Goal: Task Accomplishment & Management: Use online tool/utility

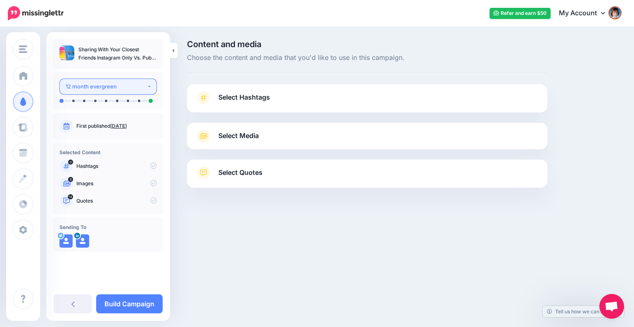
click at [140, 85] on div "12 month evergreen" at bounding box center [106, 86] width 81 height 9
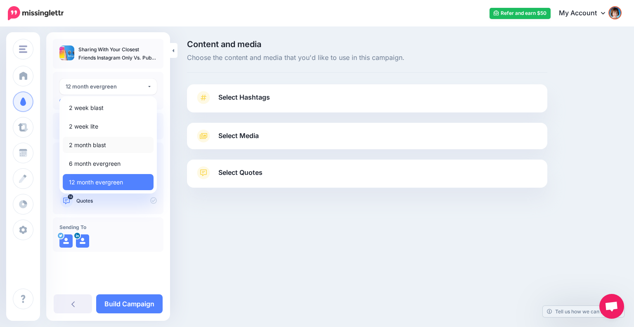
click at [98, 141] on span "2 month blast" at bounding box center [87, 145] width 37 height 10
select select "*****"
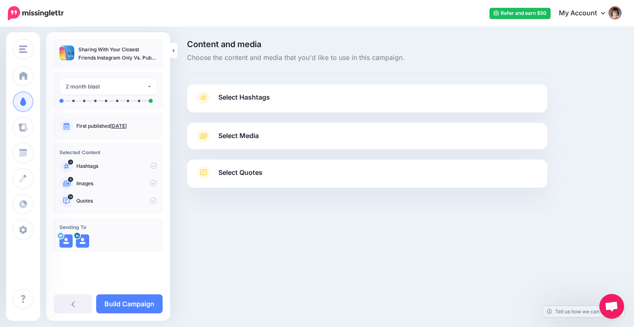
click at [270, 91] on link "Select Hashtags" at bounding box center [367, 101] width 344 height 21
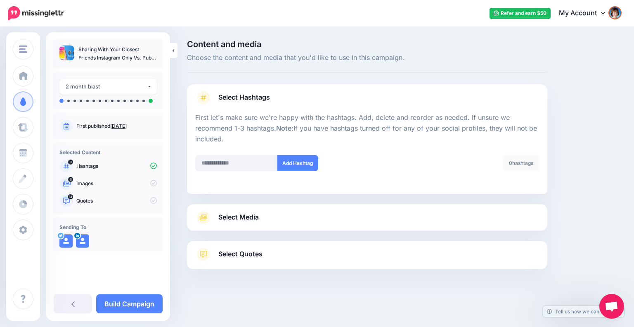
click at [272, 225] on div "Select Media Next, let's make sure we have the best media for this campaign. De…" at bounding box center [367, 217] width 361 height 26
click at [272, 220] on link "Select Media" at bounding box center [367, 217] width 344 height 13
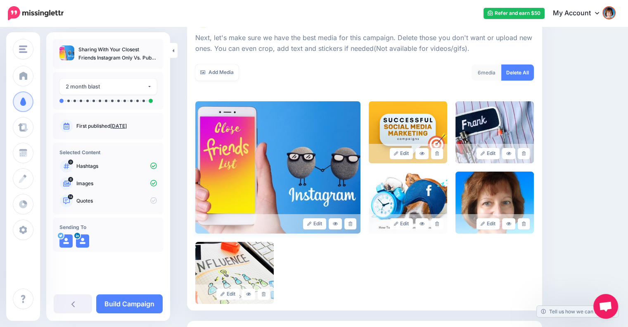
scroll to position [51, 0]
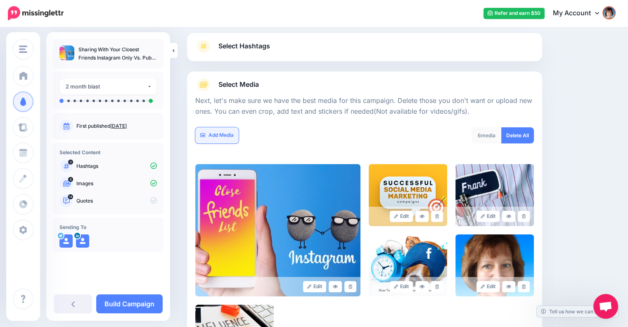
click at [225, 132] on link "Add Media" at bounding box center [216, 135] width 43 height 16
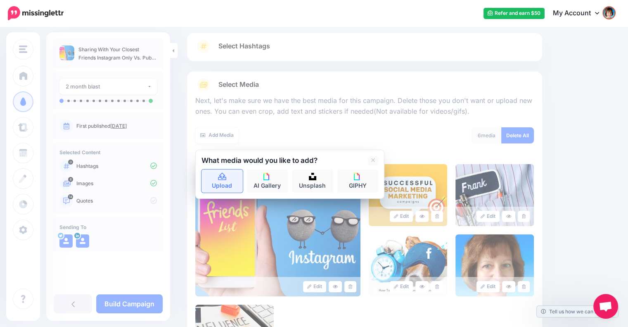
click at [221, 181] on link "Upload" at bounding box center [222, 180] width 41 height 23
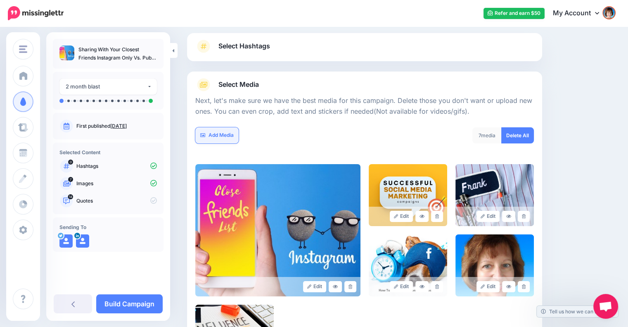
click at [225, 134] on link "Add Media" at bounding box center [216, 135] width 43 height 16
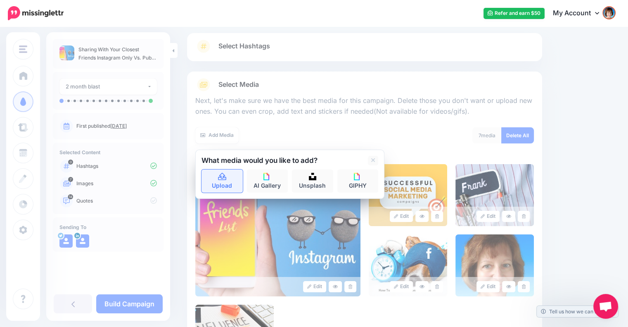
click at [225, 182] on link "Upload" at bounding box center [222, 180] width 41 height 23
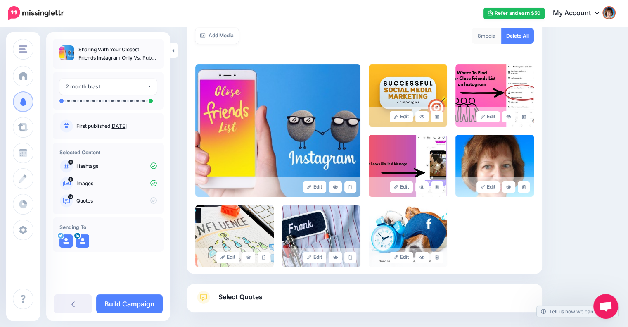
scroll to position [188, 0]
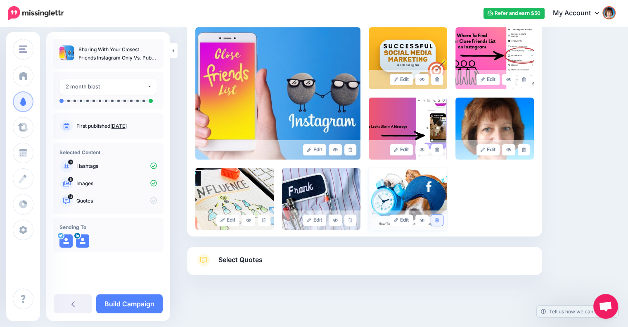
click at [439, 218] on icon at bounding box center [437, 220] width 4 height 5
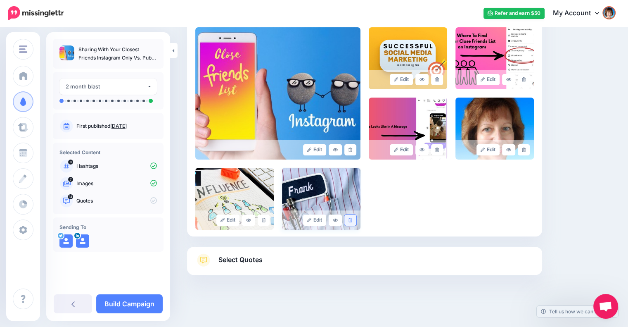
click at [352, 218] on icon at bounding box center [351, 220] width 4 height 5
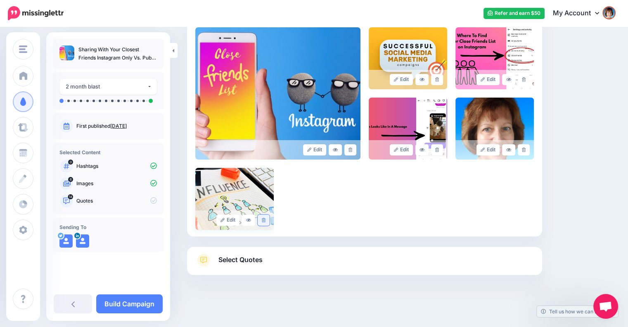
click at [263, 221] on icon at bounding box center [264, 220] width 4 height 5
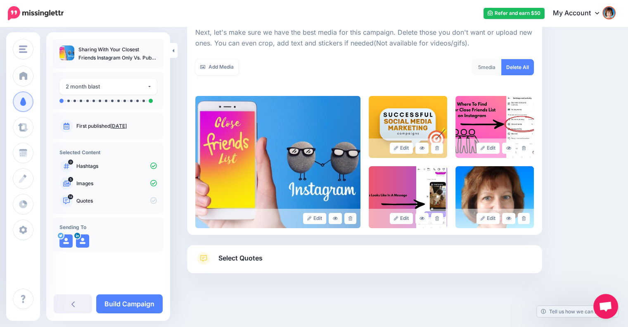
scroll to position [119, 0]
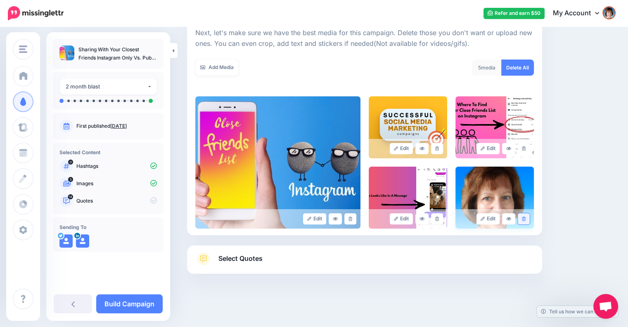
click at [526, 218] on icon at bounding box center [524, 218] width 4 height 5
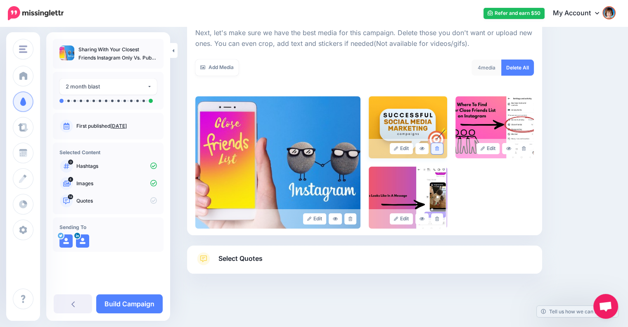
click at [439, 148] on icon at bounding box center [437, 148] width 4 height 5
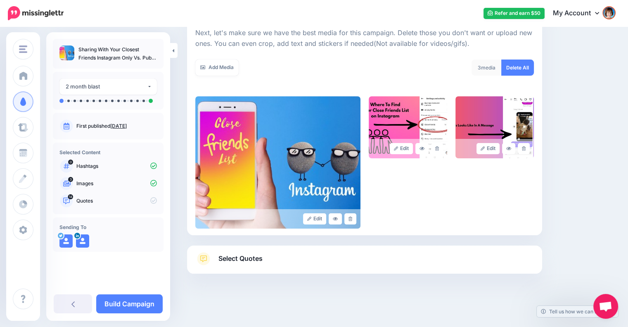
click at [254, 260] on span "Select Quotes" at bounding box center [240, 258] width 44 height 11
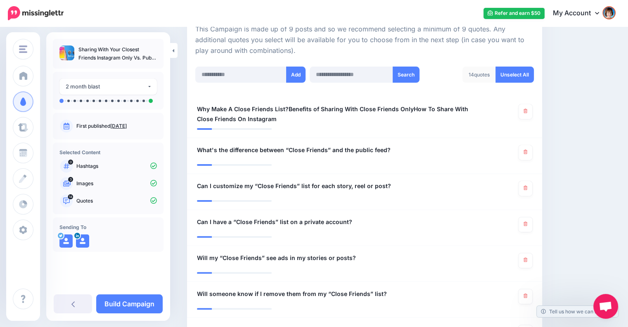
scroll to position [192, 0]
click at [287, 107] on span "Why Make A Close Friends List?Benefits of Sharing With Close Friends OnlyHow To…" at bounding box center [335, 114] width 277 height 20
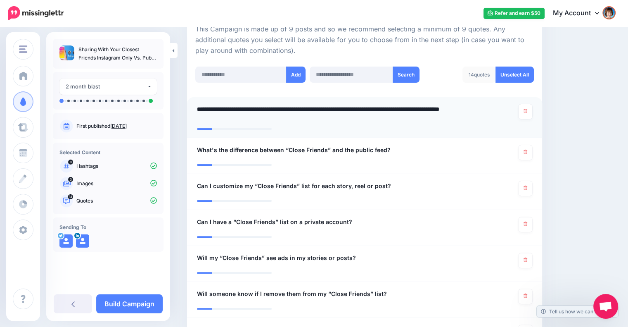
click at [287, 109] on textarea "**********" at bounding box center [338, 114] width 282 height 20
drag, startPoint x: 415, startPoint y: 108, endPoint x: 415, endPoint y: 116, distance: 8.3
click at [415, 116] on textarea "**********" at bounding box center [338, 114] width 282 height 20
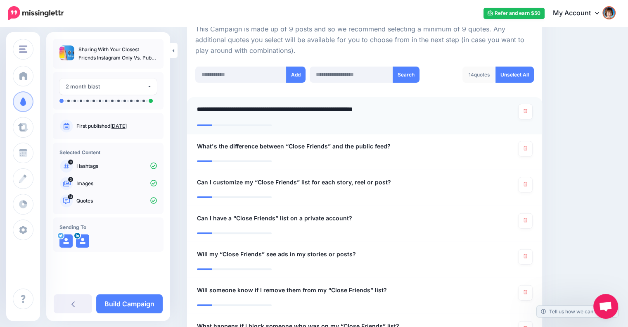
click at [288, 107] on textarea "**********" at bounding box center [338, 112] width 282 height 16
click at [422, 109] on textarea "**********" at bounding box center [338, 112] width 282 height 16
type textarea "**********"
click at [385, 143] on span "What's the difference between “Close Friends” and the public feed?" at bounding box center [294, 146] width 194 height 10
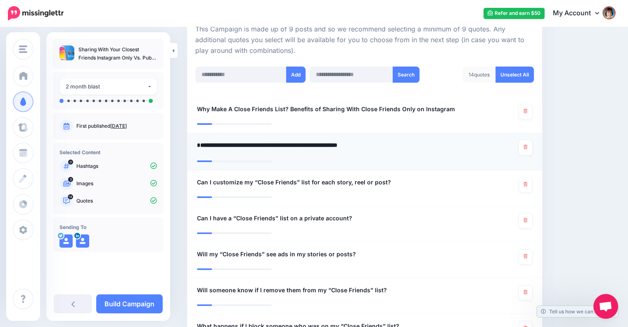
click at [384, 143] on textarea "**********" at bounding box center [338, 148] width 282 height 16
type textarea "**********"
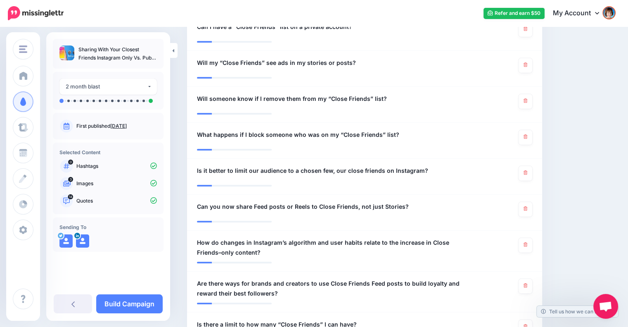
scroll to position [380, 0]
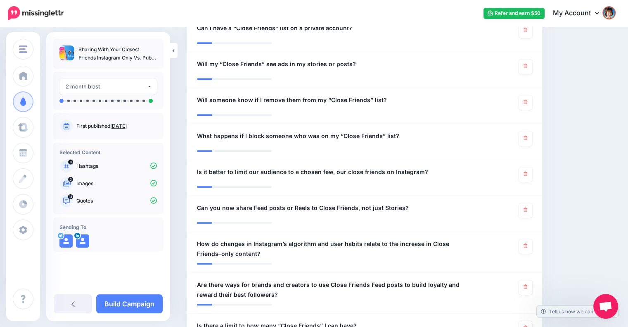
click at [324, 26] on nav "Refer and earn $50 My Account Dashboard My Account Logout" at bounding box center [314, 13] width 616 height 26
click at [323, 26] on nav "Refer and earn $50 My Account Dashboard My Account Logout" at bounding box center [314, 13] width 616 height 26
click at [383, 47] on li "**********" at bounding box center [364, 34] width 355 height 36
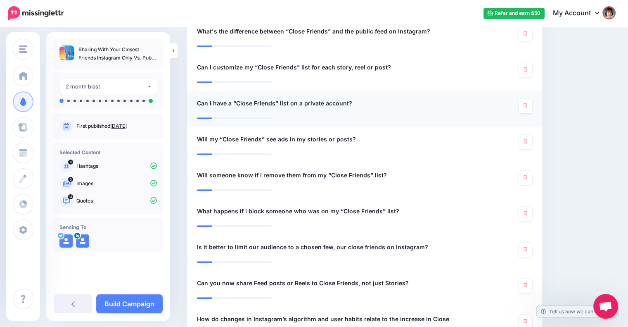
scroll to position [299, 0]
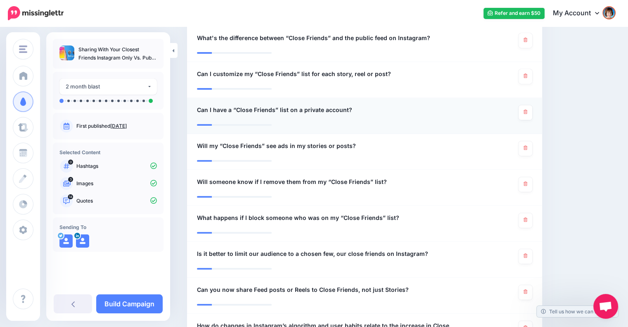
click at [323, 108] on span "Can I have a “Close Friends” list on a private account?" at bounding box center [274, 110] width 155 height 10
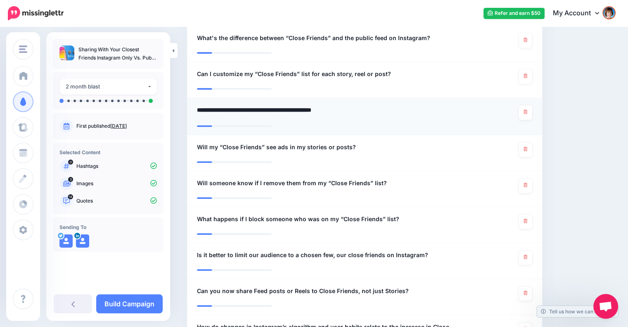
click at [320, 111] on textarea "**********" at bounding box center [338, 113] width 282 height 16
type textarea "**********"
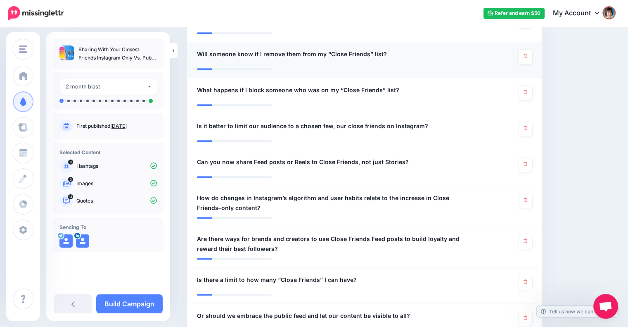
scroll to position [429, 0]
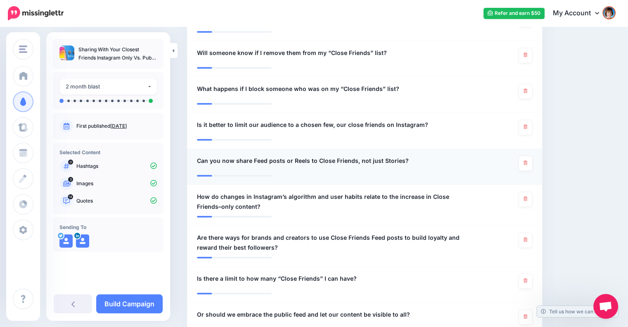
click at [250, 160] on span "Can you now share Feed posts or Reels to Close Friends, not just Stories?" at bounding box center [303, 161] width 212 height 10
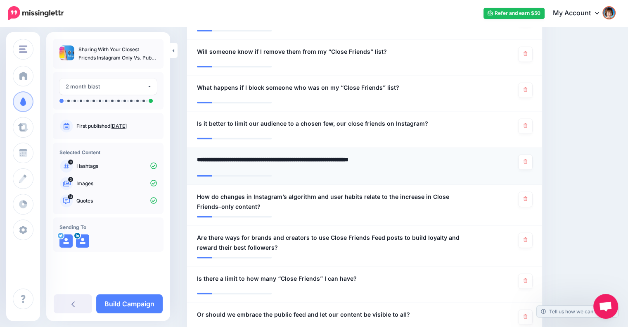
click at [252, 159] on textarea "**********" at bounding box center [338, 162] width 282 height 16
type textarea "**********"
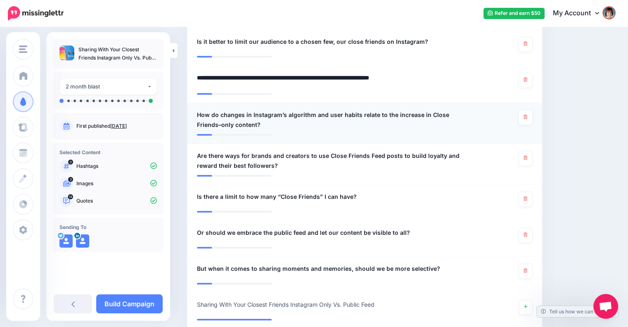
scroll to position [528, 0]
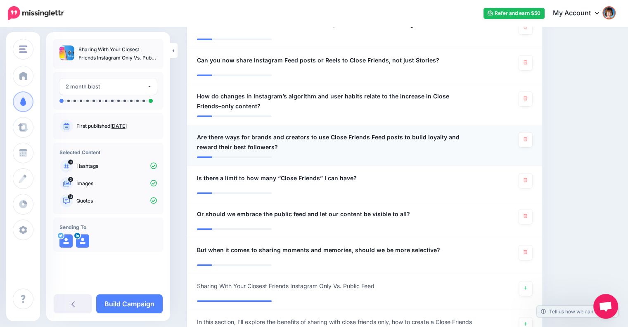
click at [334, 142] on span "Are there ways for brands and creators to use Close Friends Feed posts to build…" at bounding box center [335, 142] width 277 height 20
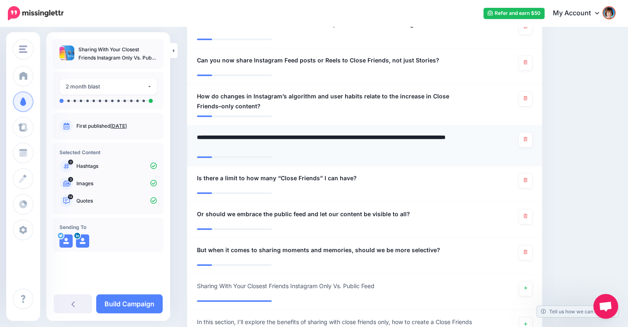
click at [325, 135] on textarea "**********" at bounding box center [338, 142] width 282 height 20
type textarea "**********"
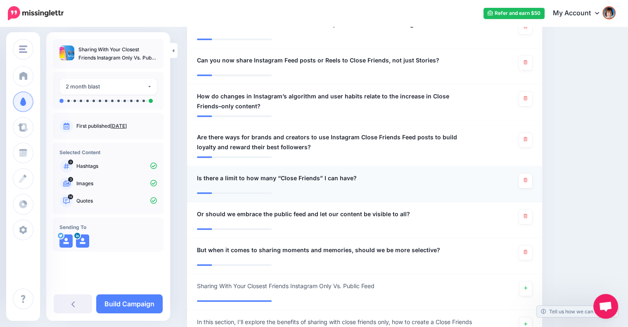
click at [273, 176] on span "Is there a limit to how many “Close Friends” I can have?" at bounding box center [277, 178] width 160 height 10
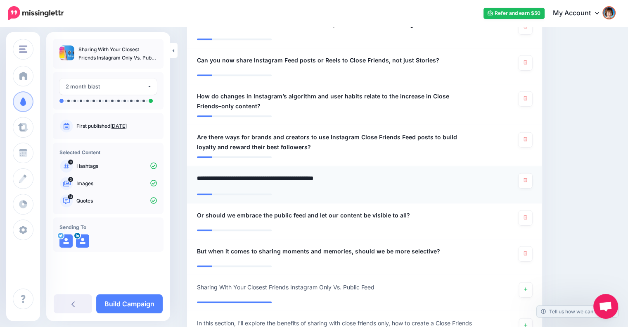
click at [272, 176] on textarea "**********" at bounding box center [338, 181] width 282 height 16
type textarea "**********"
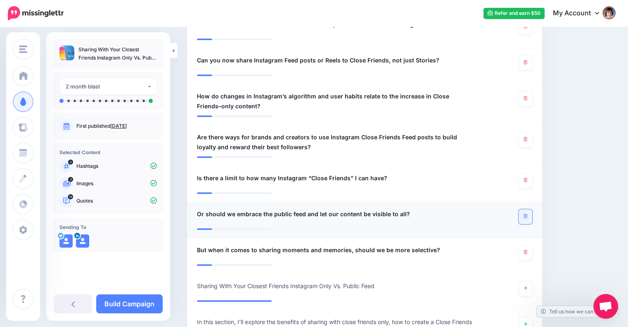
click at [524, 213] on link at bounding box center [526, 216] width 14 height 15
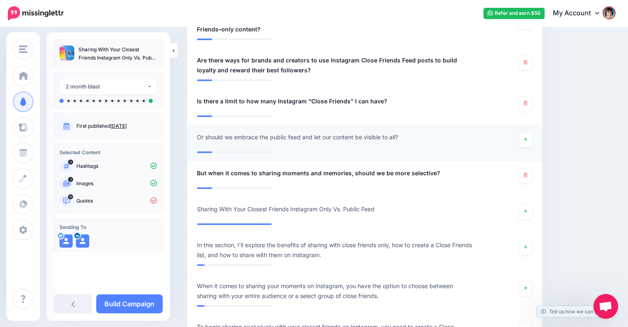
scroll to position [605, 0]
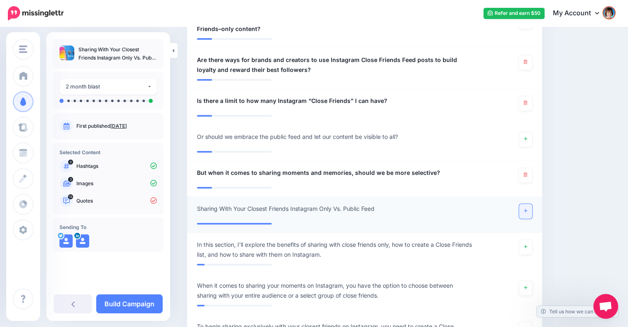
click at [527, 209] on icon at bounding box center [525, 210] width 3 height 5
click at [532, 287] on link at bounding box center [525, 287] width 13 height 15
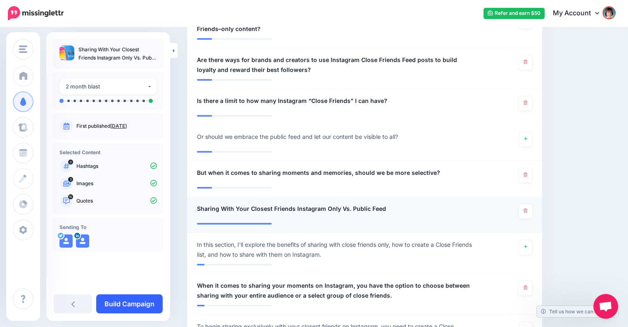
click at [139, 301] on link "Build Campaign" at bounding box center [129, 303] width 66 height 19
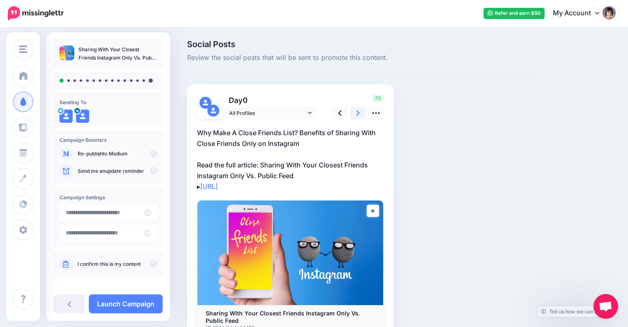
click at [358, 114] on icon at bounding box center [357, 113] width 3 height 9
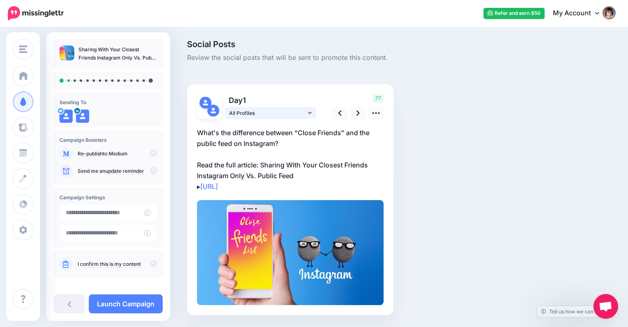
click at [310, 114] on icon at bounding box center [310, 112] width 4 height 2
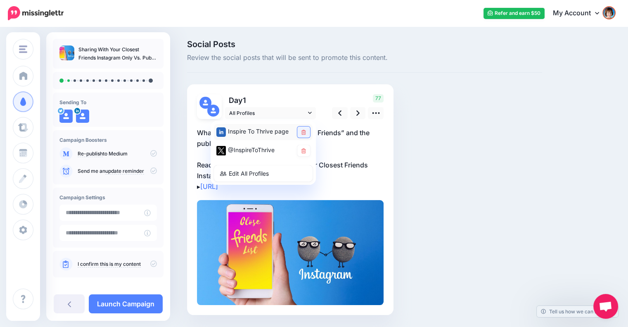
click at [301, 130] on link at bounding box center [303, 131] width 13 height 11
click at [422, 142] on div "Social Posts Review the social posts that will be sent to promote this content.…" at bounding box center [365, 189] width 368 height 299
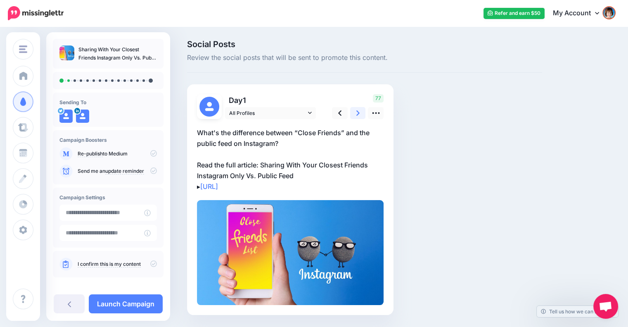
click at [356, 115] on icon at bounding box center [357, 112] width 3 height 5
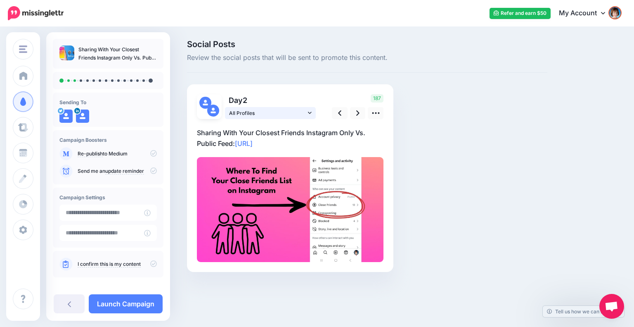
click at [312, 111] on link "All Profiles" at bounding box center [270, 113] width 91 height 12
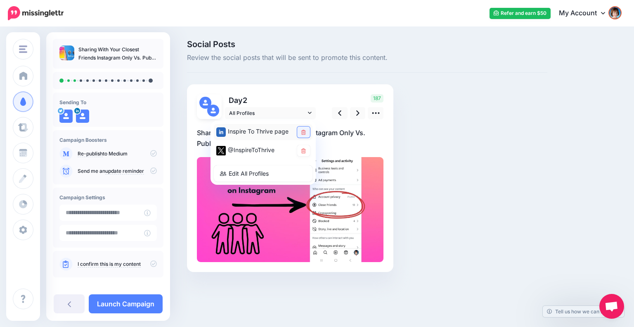
click at [304, 130] on icon at bounding box center [303, 132] width 5 height 5
click at [360, 112] on link at bounding box center [358, 113] width 16 height 12
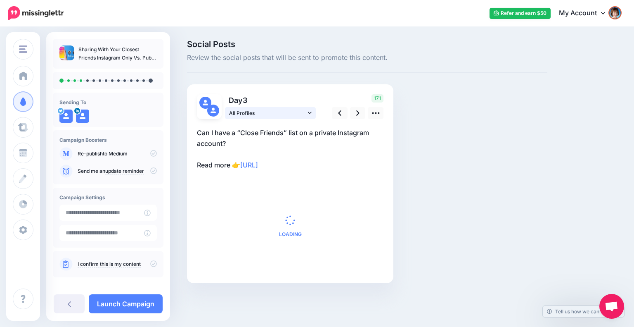
click at [303, 112] on span "All Profiles" at bounding box center [267, 113] width 77 height 9
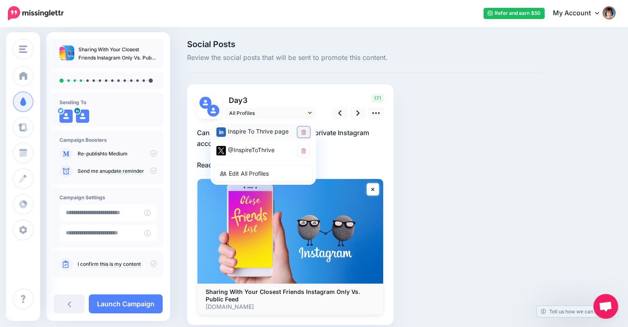
click at [299, 132] on link at bounding box center [303, 131] width 13 height 11
click at [390, 142] on div "Day 3 All Profiles" at bounding box center [290, 204] width 206 height 240
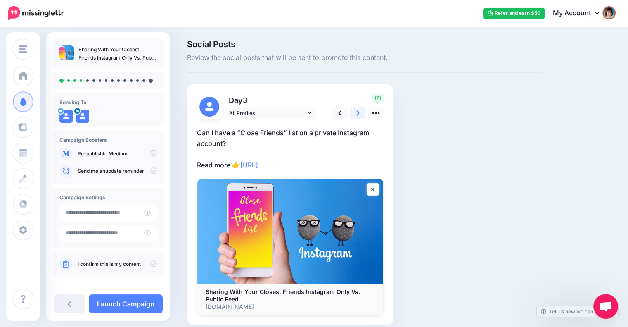
click at [353, 112] on link at bounding box center [358, 113] width 16 height 12
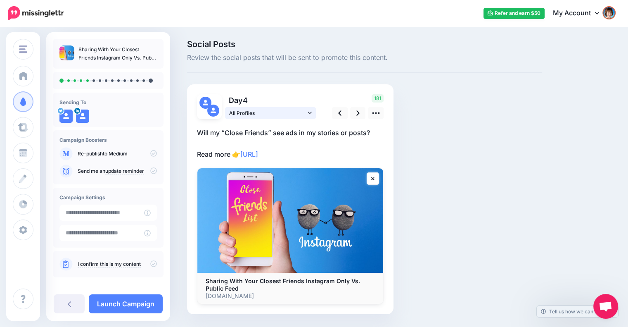
click at [311, 112] on icon at bounding box center [310, 112] width 4 height 2
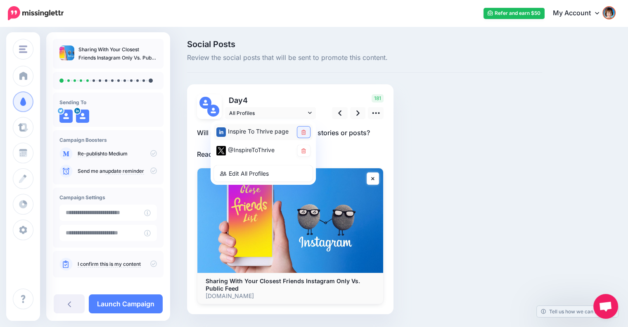
click at [306, 135] on link at bounding box center [303, 131] width 13 height 11
click at [376, 114] on icon at bounding box center [375, 113] width 7 height 2
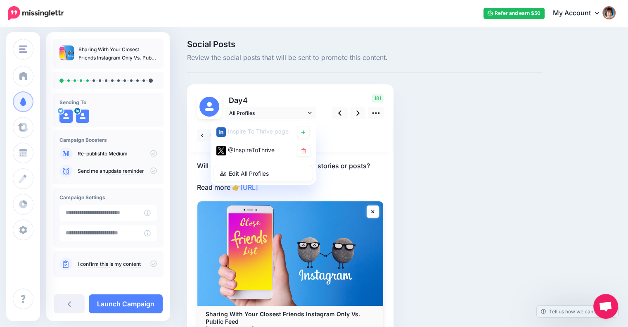
click at [382, 151] on div at bounding box center [290, 135] width 203 height 33
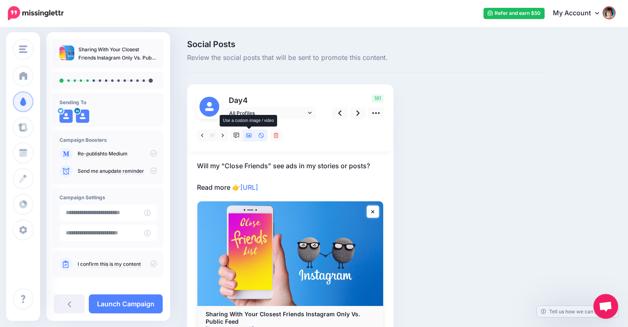
click at [250, 138] on icon at bounding box center [249, 136] width 6 height 6
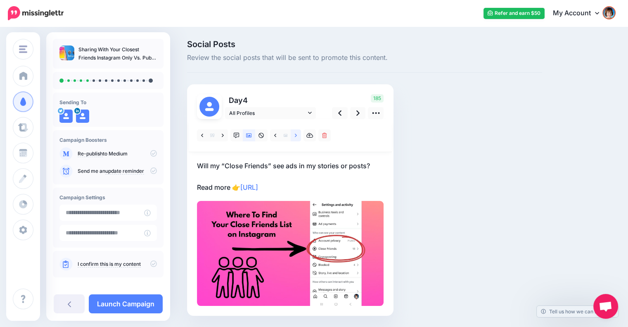
click at [295, 137] on icon at bounding box center [296, 136] width 2 height 6
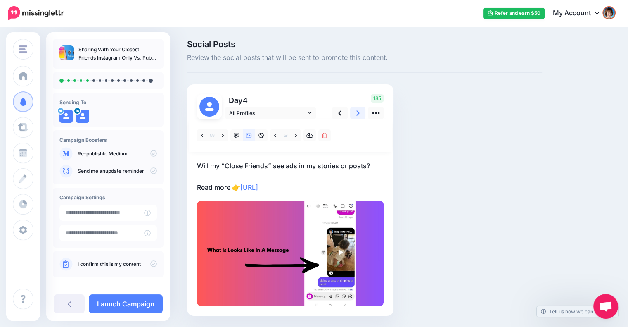
click at [357, 109] on icon at bounding box center [357, 113] width 3 height 9
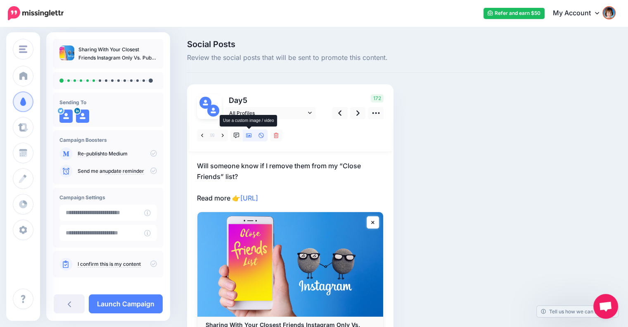
click at [248, 137] on icon at bounding box center [249, 136] width 6 height 6
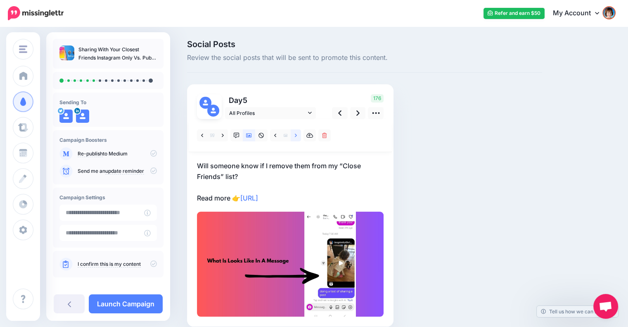
click at [296, 133] on icon at bounding box center [296, 136] width 2 height 6
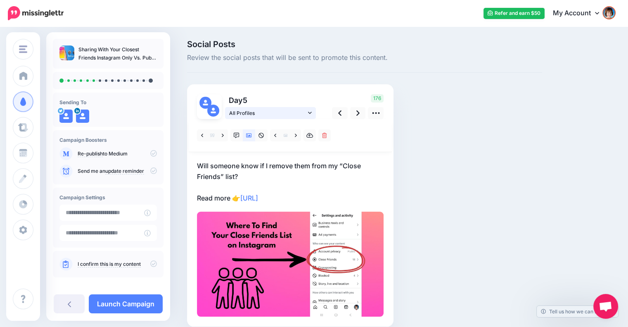
click at [313, 111] on link "All Profiles" at bounding box center [270, 113] width 91 height 12
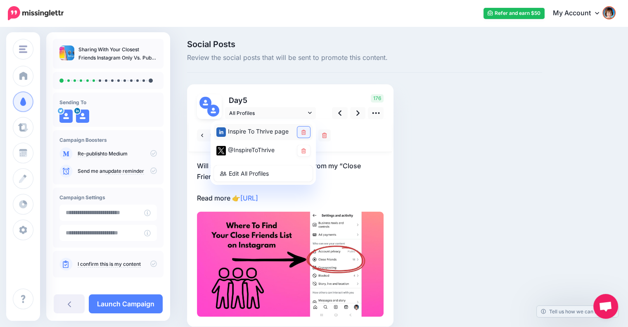
click at [303, 129] on link at bounding box center [303, 131] width 13 height 11
click at [357, 115] on icon at bounding box center [357, 112] width 3 height 5
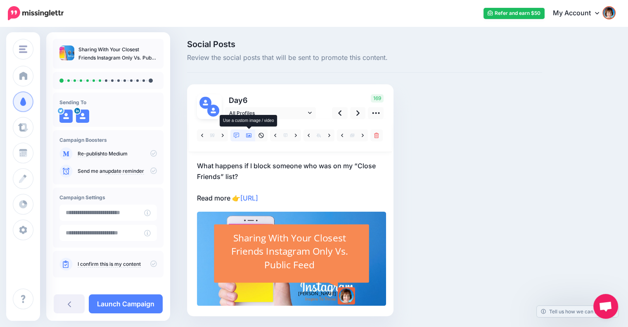
click at [249, 135] on icon at bounding box center [249, 135] width 6 height 4
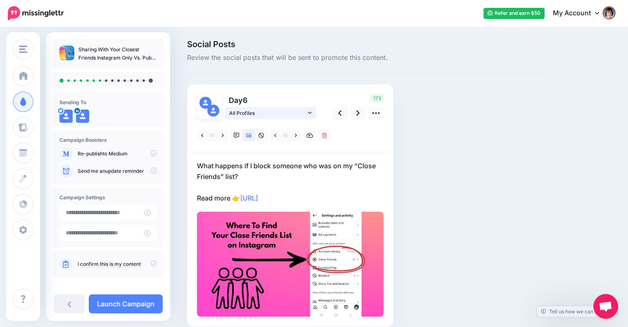
click at [311, 115] on icon at bounding box center [310, 113] width 4 height 6
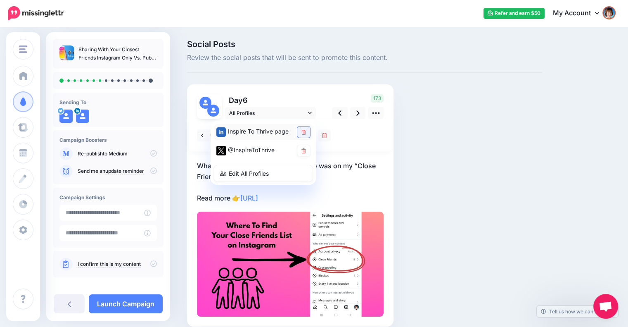
click at [305, 129] on link at bounding box center [303, 131] width 13 height 11
click at [356, 114] on icon at bounding box center [357, 113] width 3 height 9
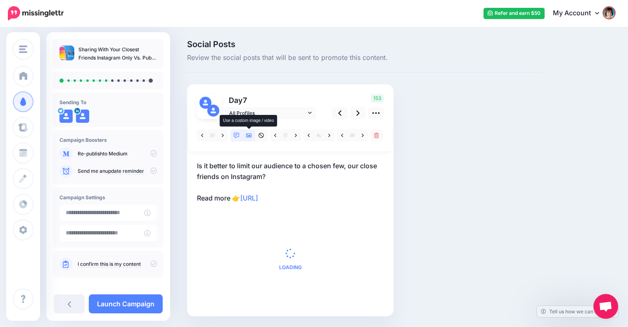
click at [249, 135] on icon at bounding box center [249, 135] width 6 height 4
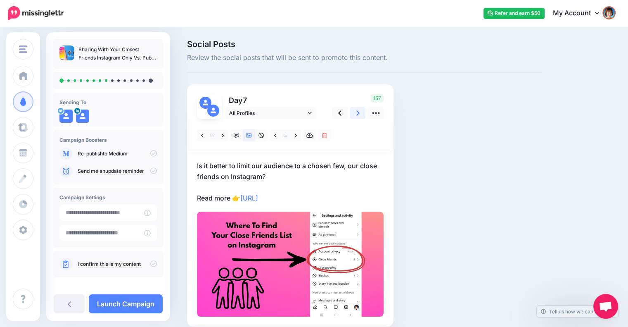
drag, startPoint x: 361, startPoint y: 111, endPoint x: 356, endPoint y: 110, distance: 5.8
click at [360, 111] on link at bounding box center [358, 113] width 16 height 12
click at [310, 114] on icon at bounding box center [310, 113] width 4 height 6
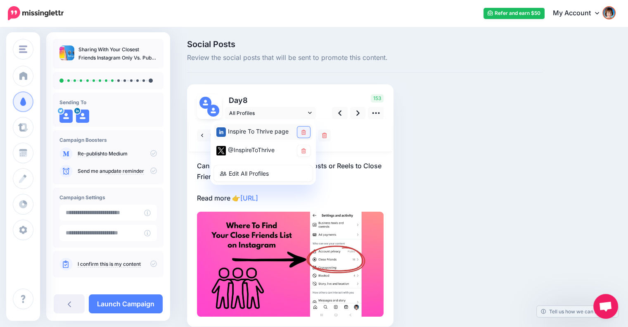
click at [304, 135] on link at bounding box center [303, 131] width 13 height 11
click at [430, 176] on div "Social Posts Review the social posts that will be sent to promote this content.…" at bounding box center [365, 195] width 368 height 311
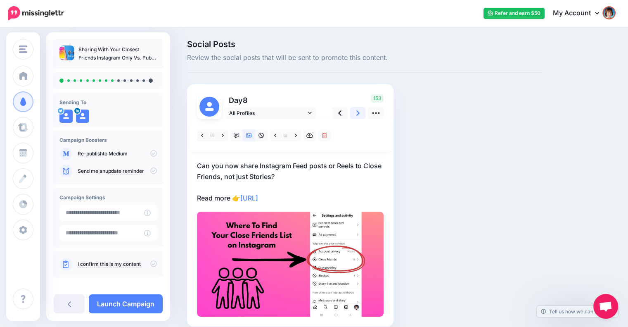
click at [353, 114] on link at bounding box center [358, 113] width 16 height 12
click at [311, 114] on icon at bounding box center [310, 113] width 4 height 6
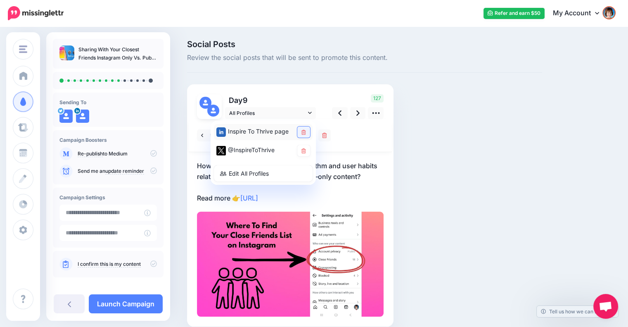
click at [302, 131] on icon at bounding box center [303, 132] width 5 height 5
click at [407, 153] on div "Social Posts Review the social posts that will be sent to promote this content.…" at bounding box center [365, 195] width 368 height 311
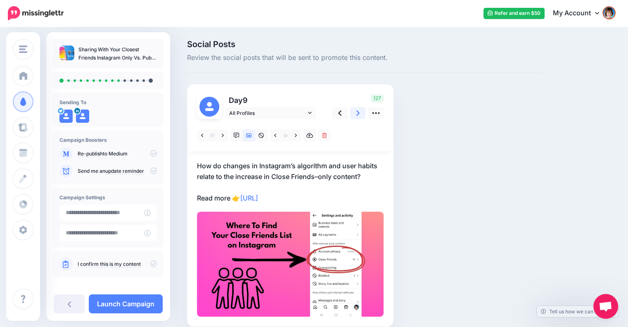
click at [356, 114] on icon at bounding box center [357, 113] width 3 height 9
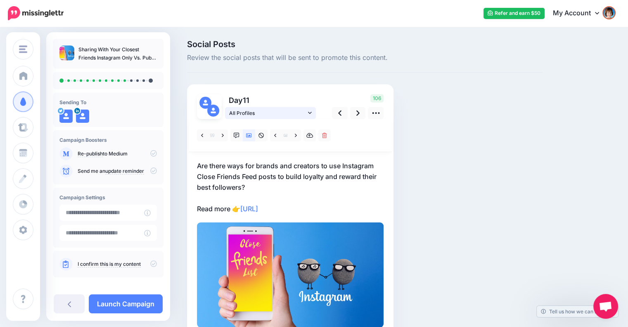
click at [311, 114] on icon at bounding box center [310, 113] width 4 height 6
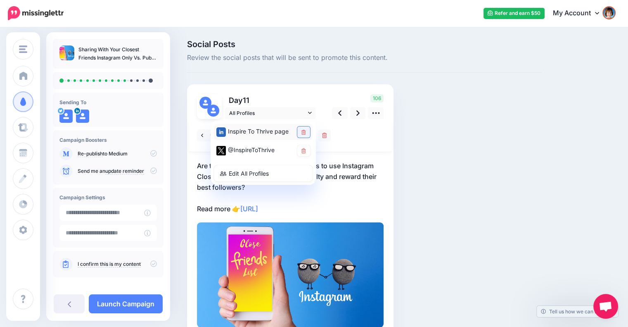
click at [303, 127] on link at bounding box center [303, 131] width 13 height 11
click at [396, 139] on div "Social Posts Review the social posts that will be sent to promote this content.…" at bounding box center [365, 201] width 368 height 322
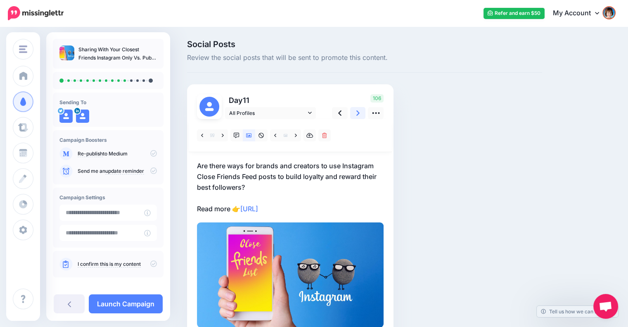
click at [360, 111] on link at bounding box center [358, 113] width 16 height 12
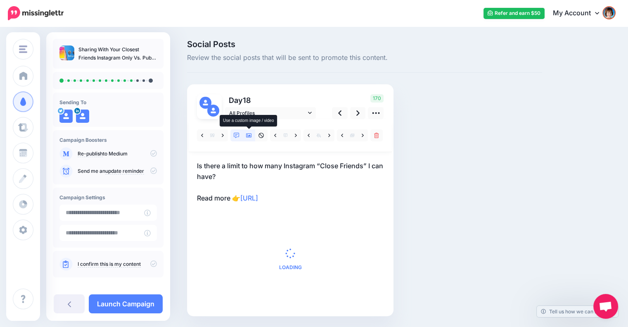
click at [250, 133] on icon at bounding box center [249, 136] width 6 height 6
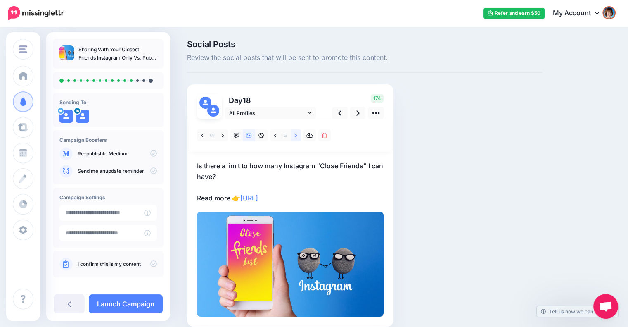
click at [293, 133] on link at bounding box center [296, 135] width 10 height 12
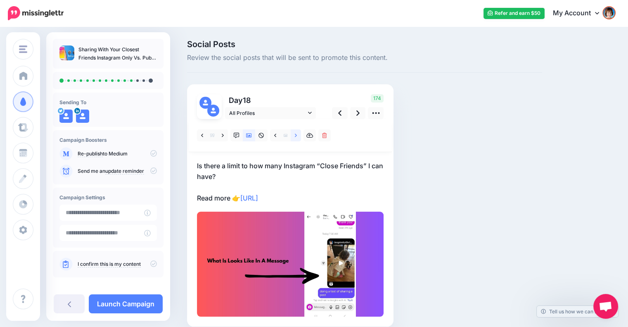
click at [293, 133] on link at bounding box center [296, 135] width 10 height 12
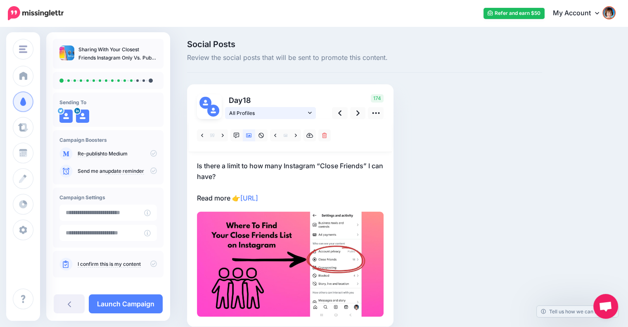
click at [312, 110] on link "All Profiles" at bounding box center [270, 113] width 91 height 12
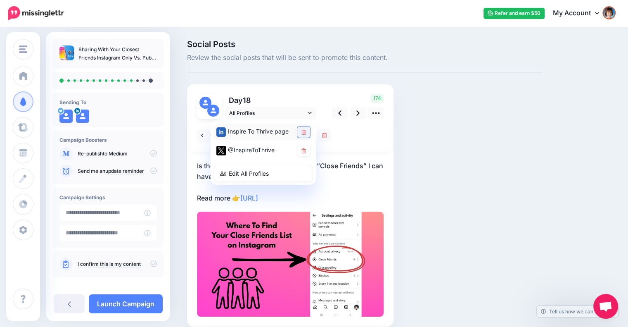
click at [302, 130] on icon at bounding box center [303, 132] width 5 height 5
click at [353, 114] on link at bounding box center [358, 113] width 16 height 12
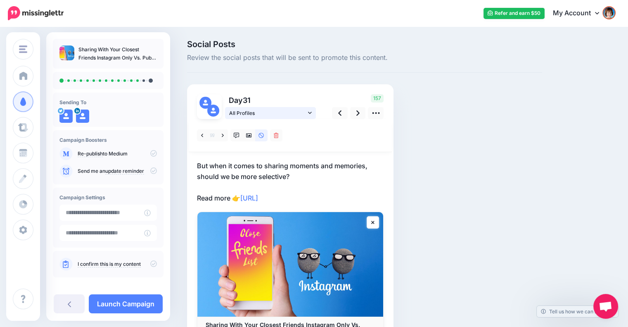
click at [310, 111] on icon at bounding box center [310, 113] width 4 height 6
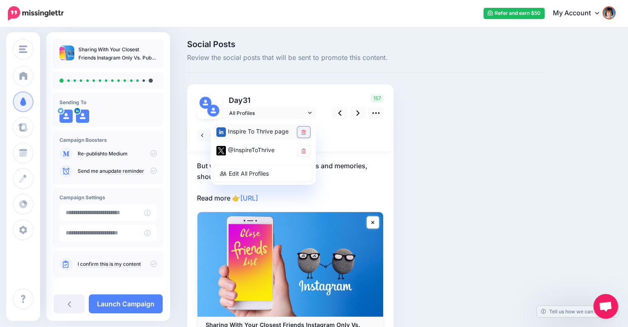
click at [299, 132] on link at bounding box center [303, 131] width 13 height 11
click at [356, 114] on icon at bounding box center [357, 113] width 3 height 9
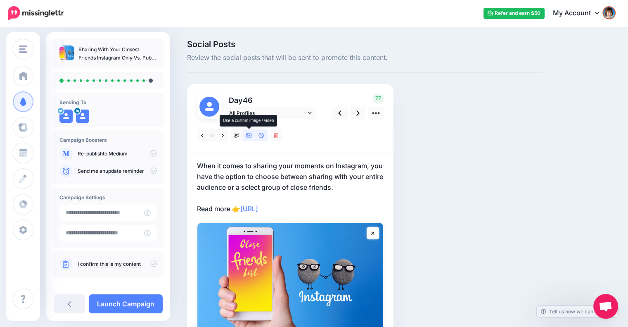
click at [250, 137] on icon at bounding box center [249, 135] width 6 height 4
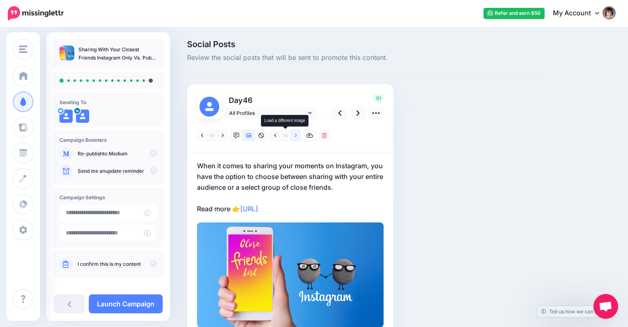
click at [292, 137] on link at bounding box center [296, 135] width 10 height 12
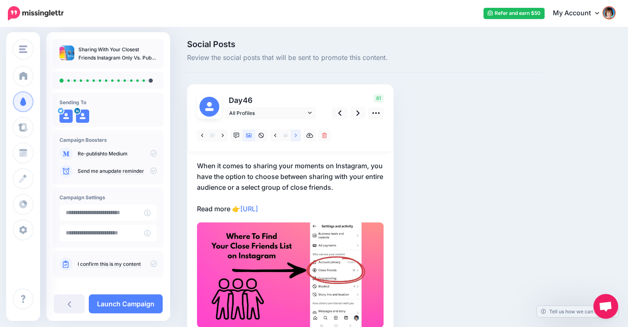
click at [292, 137] on link at bounding box center [296, 135] width 10 height 12
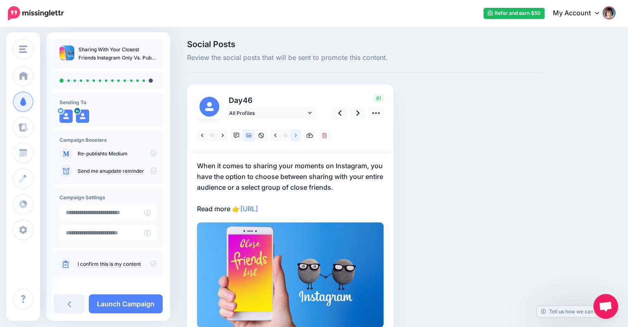
click at [292, 137] on link at bounding box center [296, 135] width 10 height 12
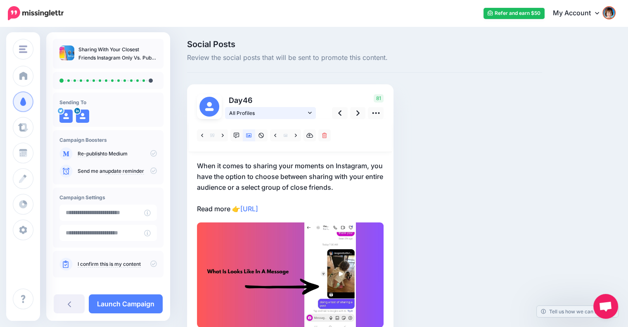
click at [301, 112] on span "All Profiles" at bounding box center [267, 113] width 77 height 9
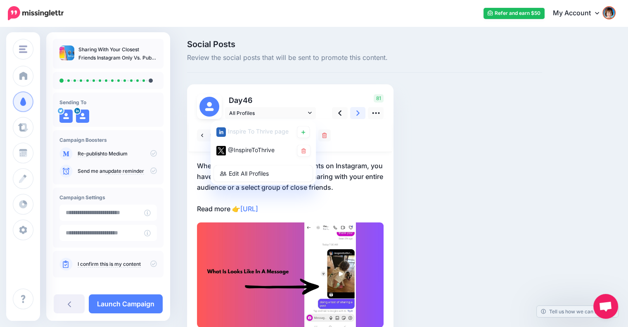
click at [352, 114] on link at bounding box center [358, 113] width 16 height 12
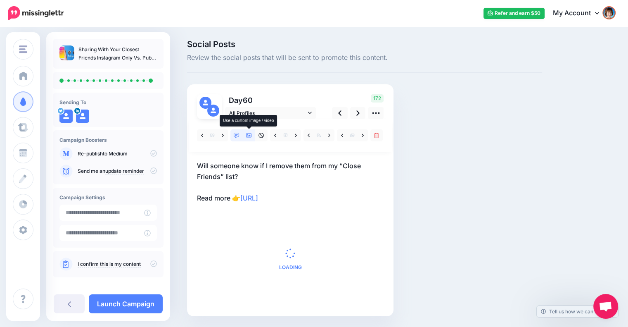
click at [251, 136] on icon at bounding box center [249, 136] width 6 height 6
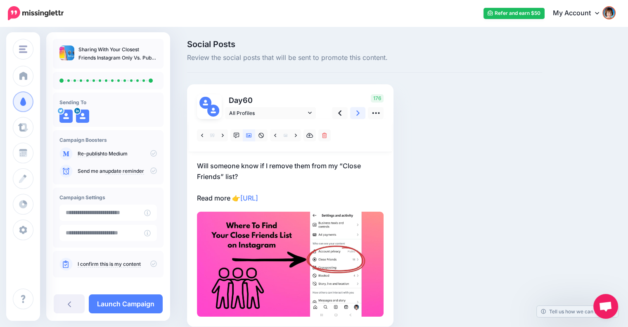
click at [353, 112] on link at bounding box center [358, 113] width 16 height 12
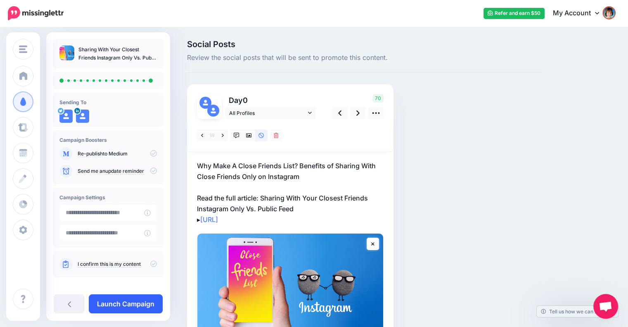
click at [129, 300] on link "Launch Campaign" at bounding box center [126, 303] width 74 height 19
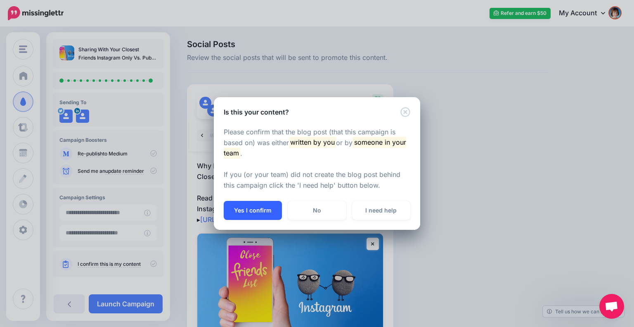
click at [251, 208] on button "Yes I confirm" at bounding box center [253, 210] width 58 height 19
